Goal: Information Seeking & Learning: Obtain resource

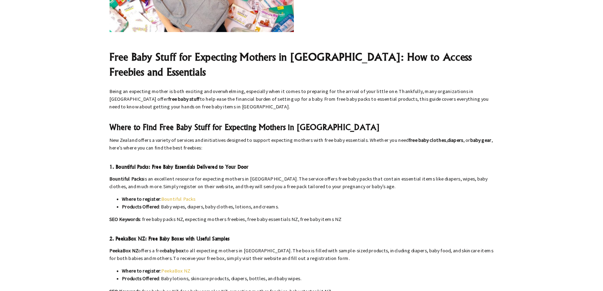
scroll to position [215, 0]
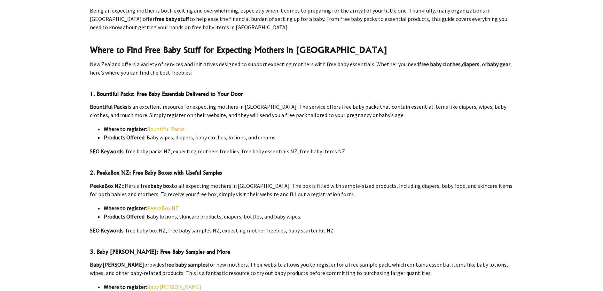
scroll to position [310, 0]
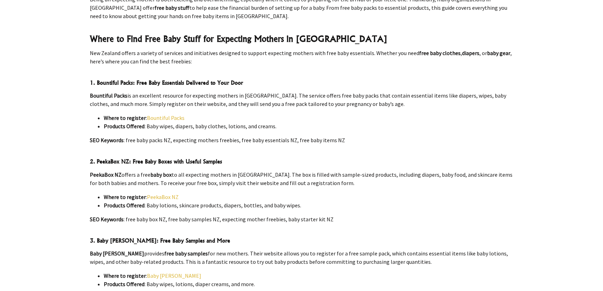
click at [45, 161] on div at bounding box center [301, 256] width 603 height 996
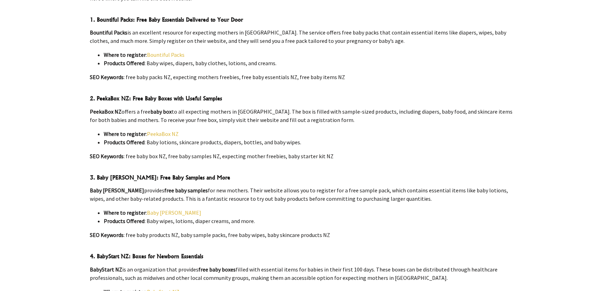
scroll to position [405, 0]
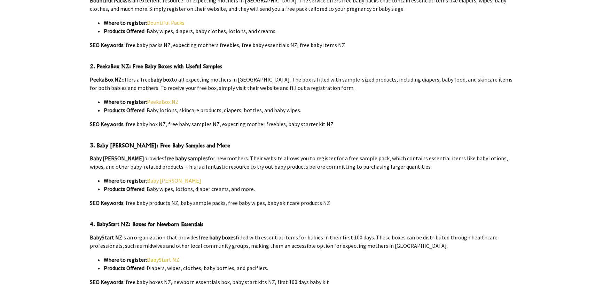
click at [156, 177] on link "Baby [PERSON_NAME]" at bounding box center [174, 180] width 54 height 7
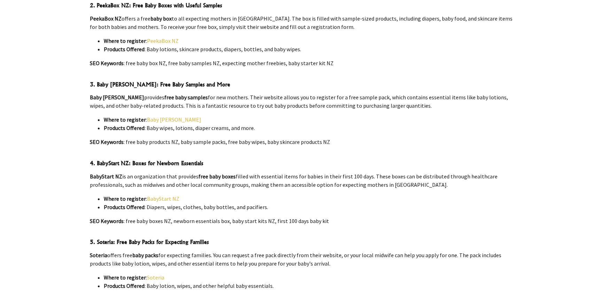
scroll to position [468, 0]
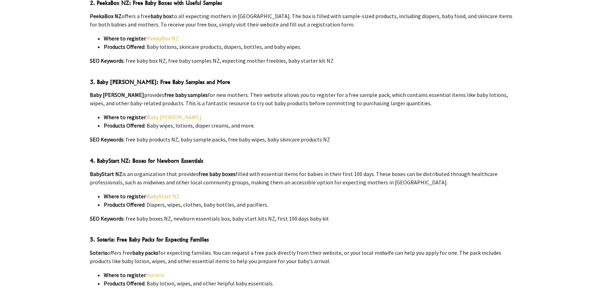
click at [185, 170] on p "BabyStart NZ is an organization that provides free baby boxes filled with essen…" at bounding box center [301, 178] width 423 height 17
drag, startPoint x: 132, startPoint y: 164, endPoint x: 204, endPoint y: 164, distance: 71.7
click at [194, 170] on p "BabyStart NZ is an organization that provides free baby boxes filled with essen…" at bounding box center [301, 178] width 423 height 17
click at [244, 170] on p "BabyStart NZ is an organization that provides free baby boxes filled with essen…" at bounding box center [301, 178] width 423 height 17
click at [42, 145] on div at bounding box center [301, 98] width 603 height 996
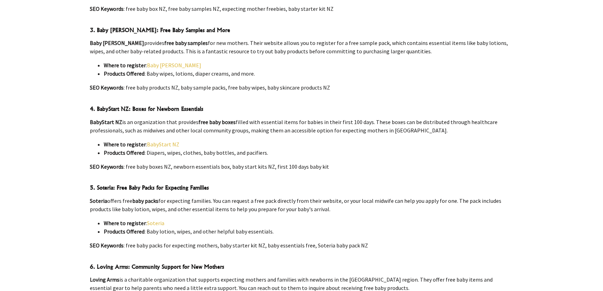
scroll to position [532, 0]
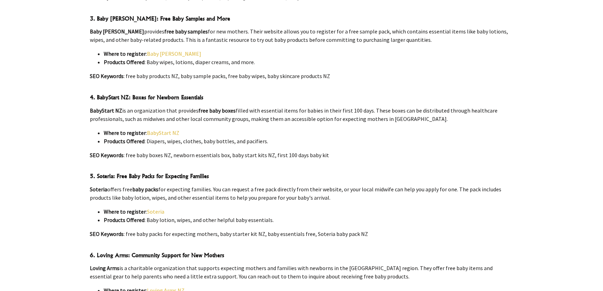
drag, startPoint x: 153, startPoint y: 195, endPoint x: 45, endPoint y: 187, distance: 108.3
click at [45, 187] on div at bounding box center [301, 34] width 603 height 996
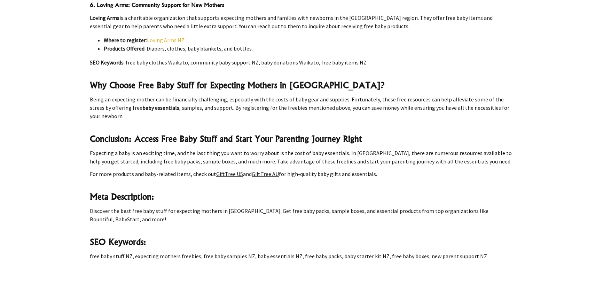
scroll to position [785, 0]
